Goal: Task Accomplishment & Management: Use online tool/utility

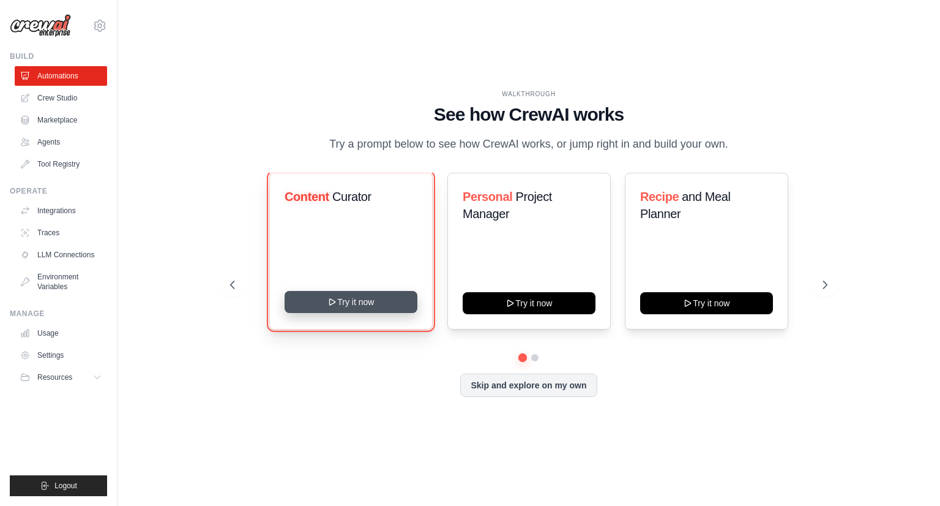
click at [363, 302] on button "Try it now" at bounding box center [351, 302] width 133 height 22
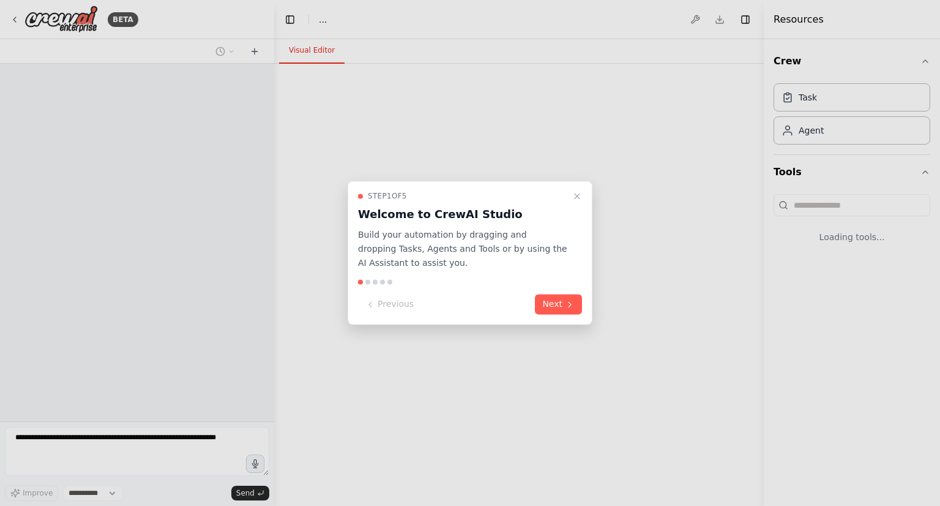
select select "****"
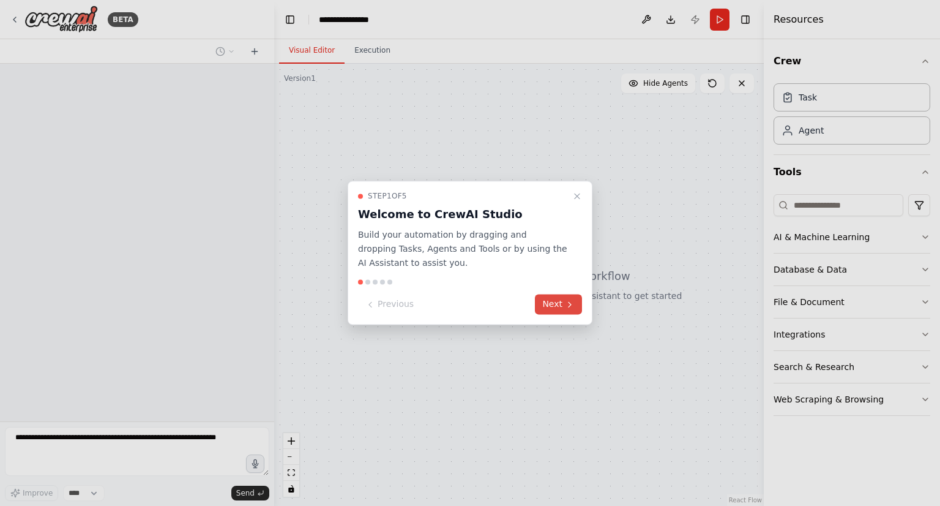
click at [555, 299] on button "Next" at bounding box center [558, 304] width 47 height 20
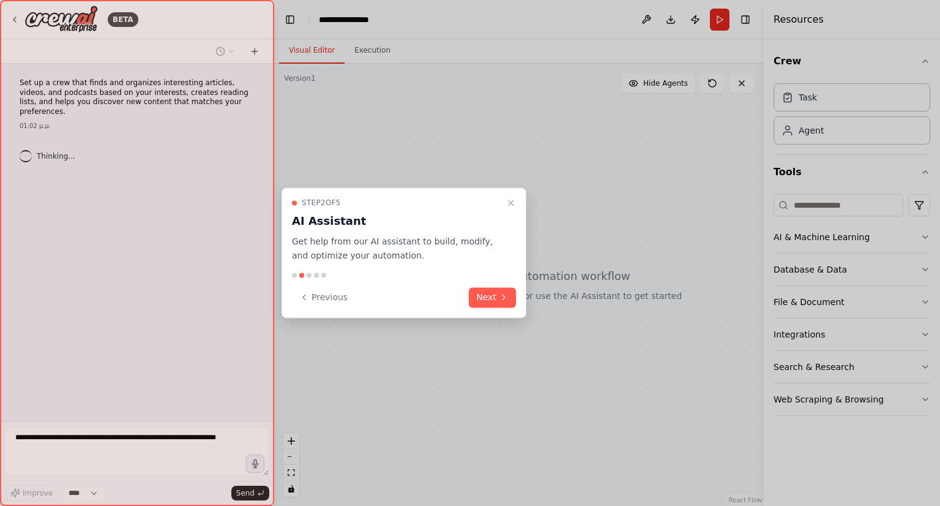
click at [489, 302] on button "Next" at bounding box center [492, 297] width 47 height 20
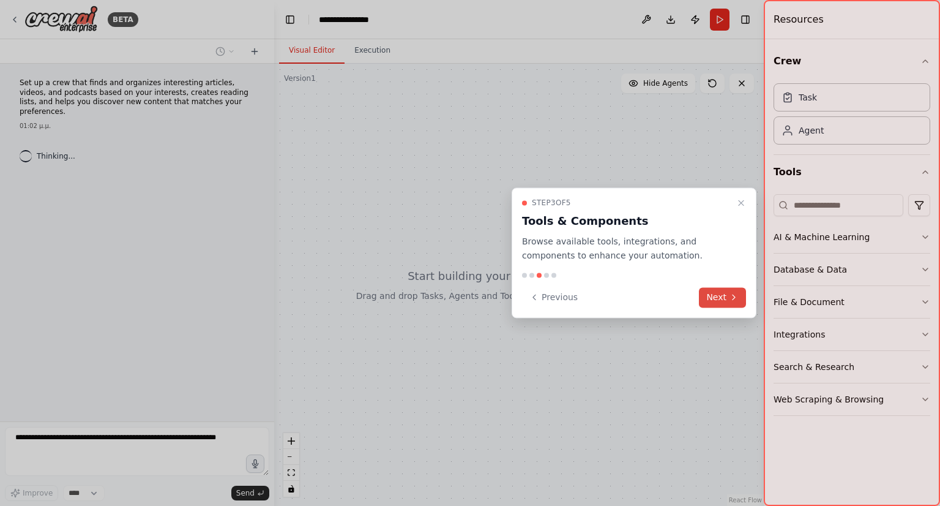
click at [702, 294] on button "Next" at bounding box center [722, 297] width 47 height 20
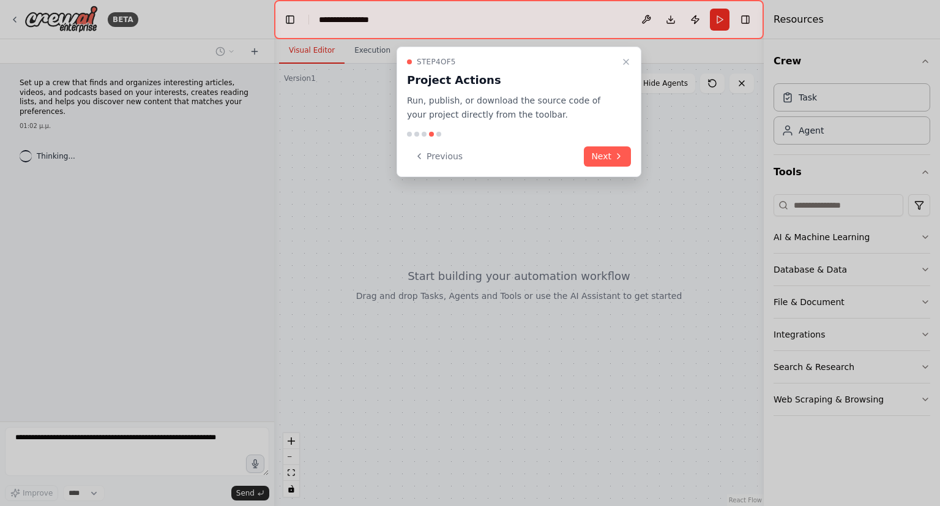
click at [702, 291] on div at bounding box center [470, 253] width 940 height 506
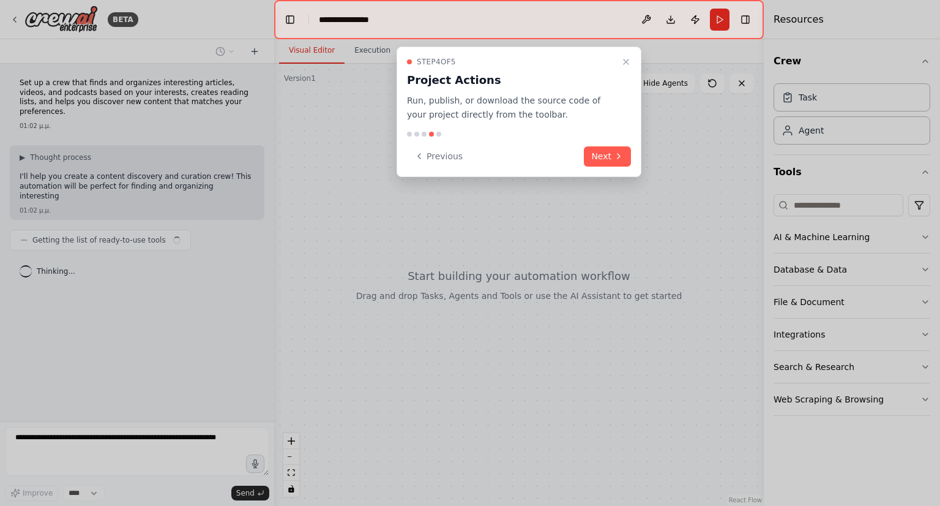
click at [614, 155] on icon at bounding box center [619, 156] width 10 height 10
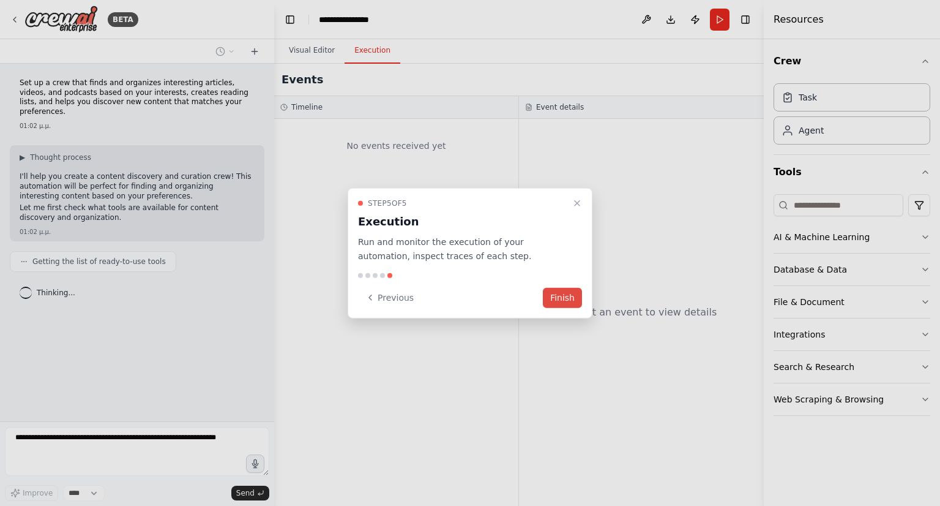
click at [557, 297] on button "Finish" at bounding box center [562, 297] width 39 height 20
